Goal: Check status: Check status

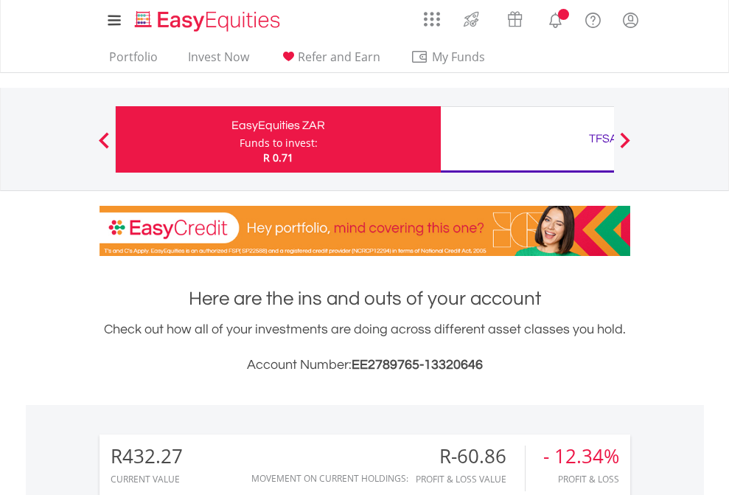
scroll to position [142, 232]
click at [240, 139] on div "Funds to invest:" at bounding box center [279, 143] width 78 height 15
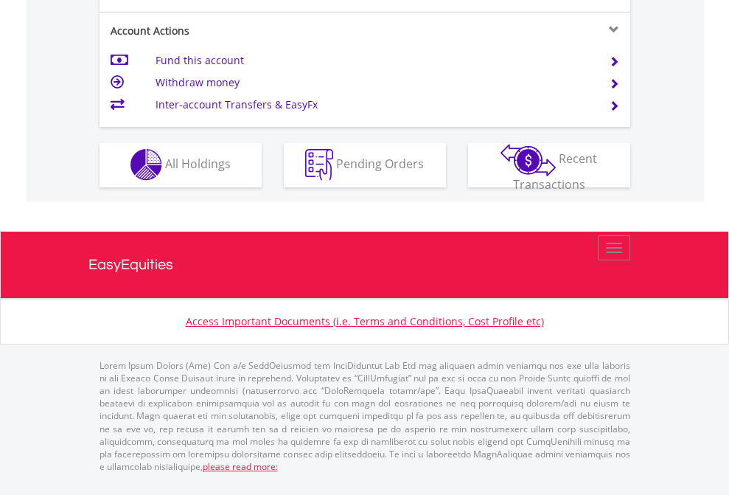
scroll to position [1379, 0]
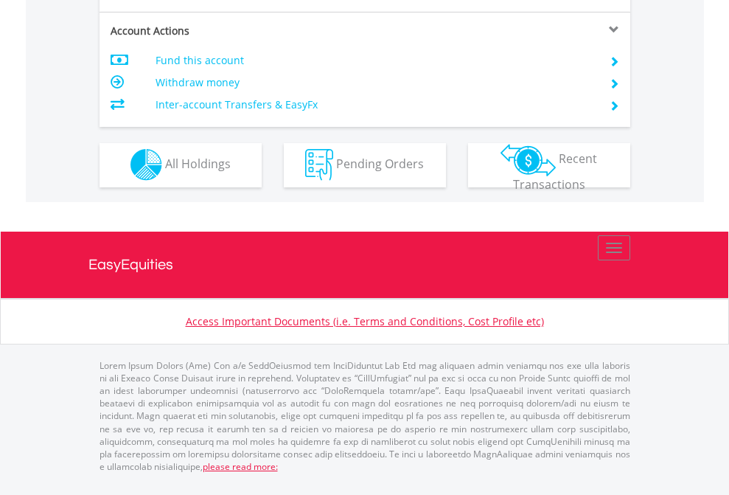
scroll to position [1379, 0]
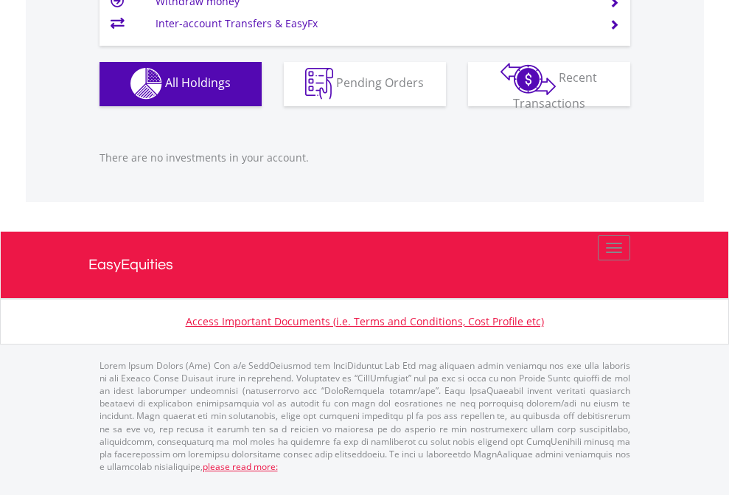
scroll to position [142, 232]
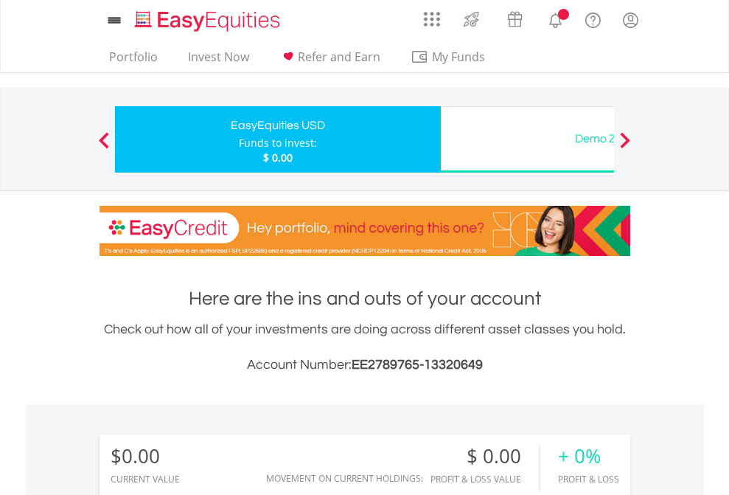
scroll to position [142, 232]
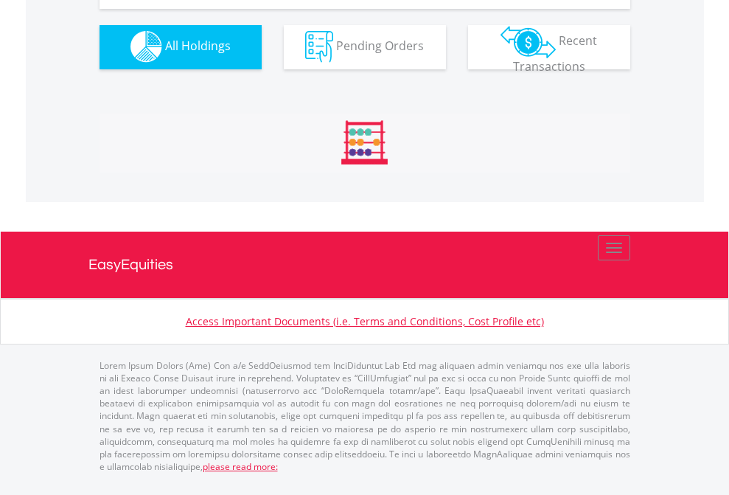
scroll to position [1460, 0]
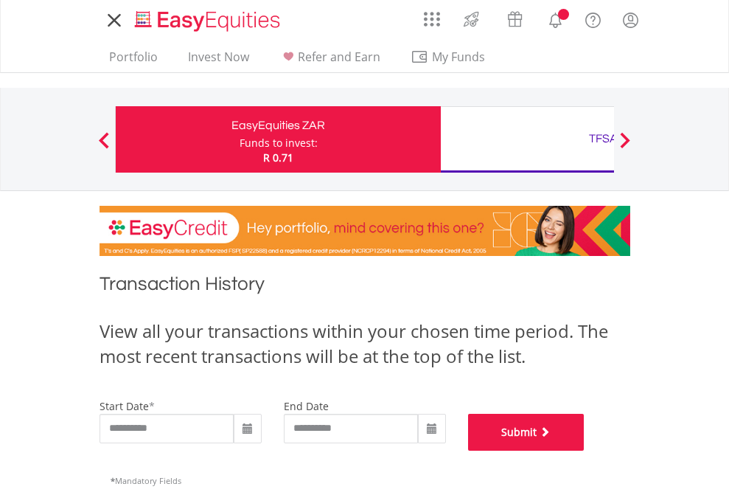
click at [585, 451] on button "Submit" at bounding box center [526, 432] width 117 height 37
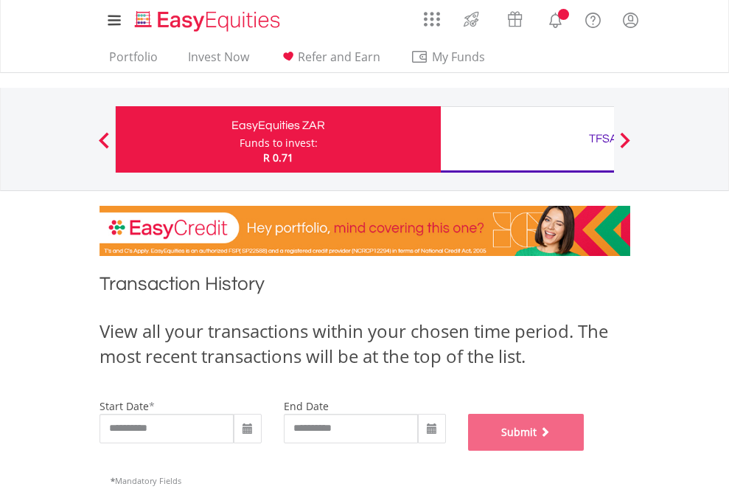
scroll to position [598, 0]
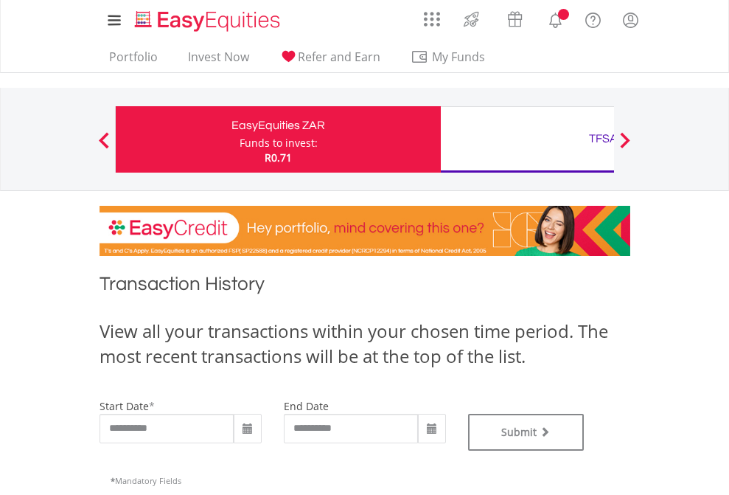
click at [527, 139] on div "TFSA" at bounding box center [604, 138] width 308 height 21
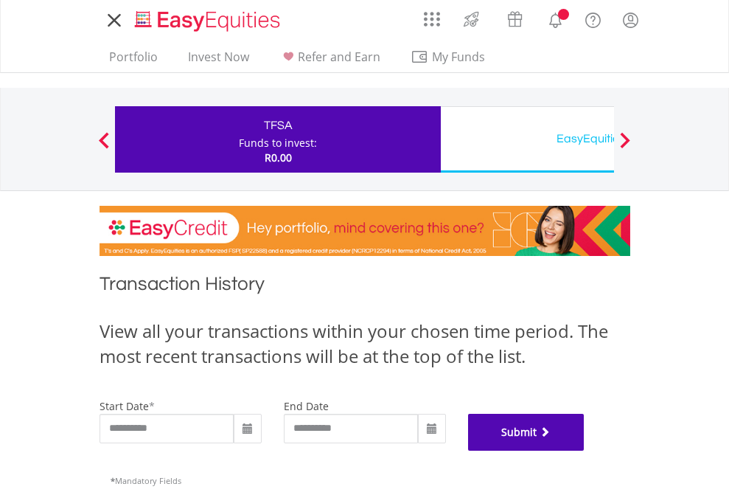
click at [585, 451] on button "Submit" at bounding box center [526, 432] width 117 height 37
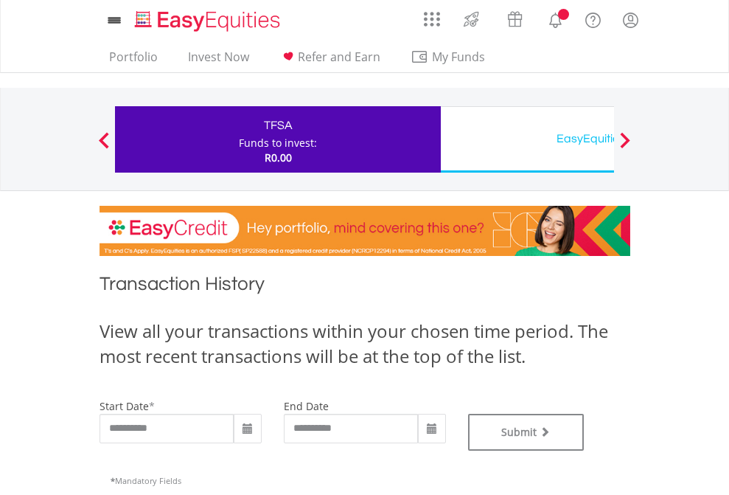
click at [527, 139] on div "EasyEquities USD" at bounding box center [604, 138] width 308 height 21
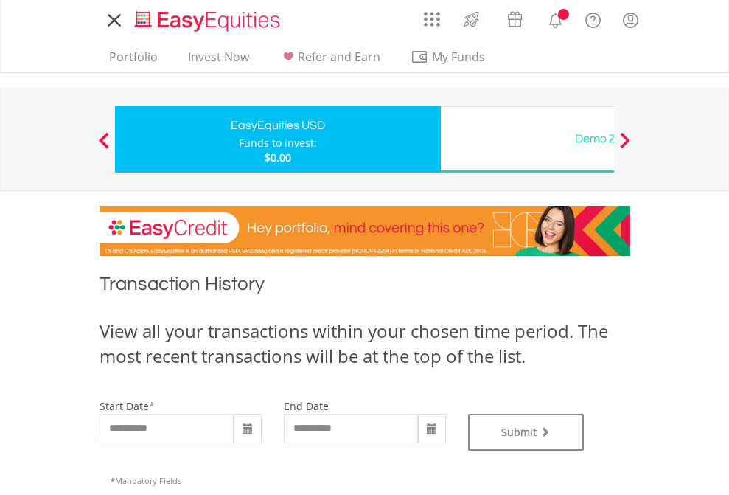
type input "**********"
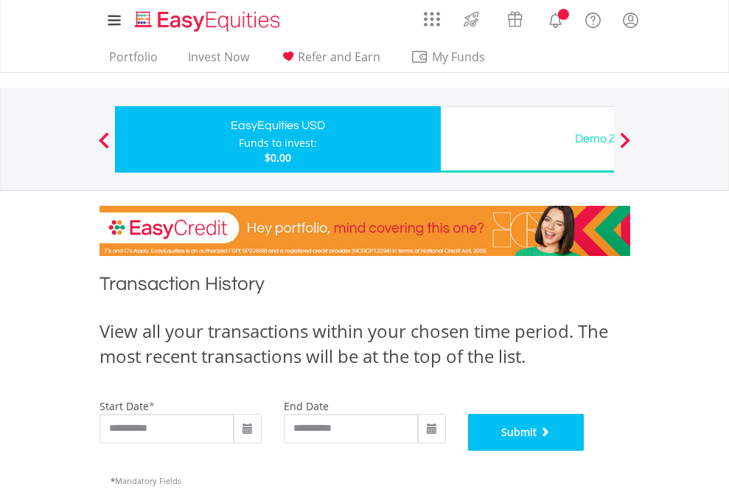
click at [585, 451] on button "Submit" at bounding box center [526, 432] width 117 height 37
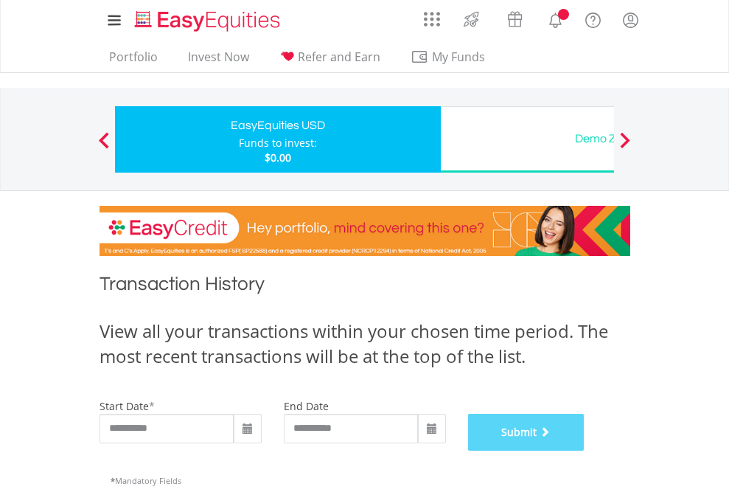
scroll to position [598, 0]
